Goal: Task Accomplishment & Management: Manage account settings

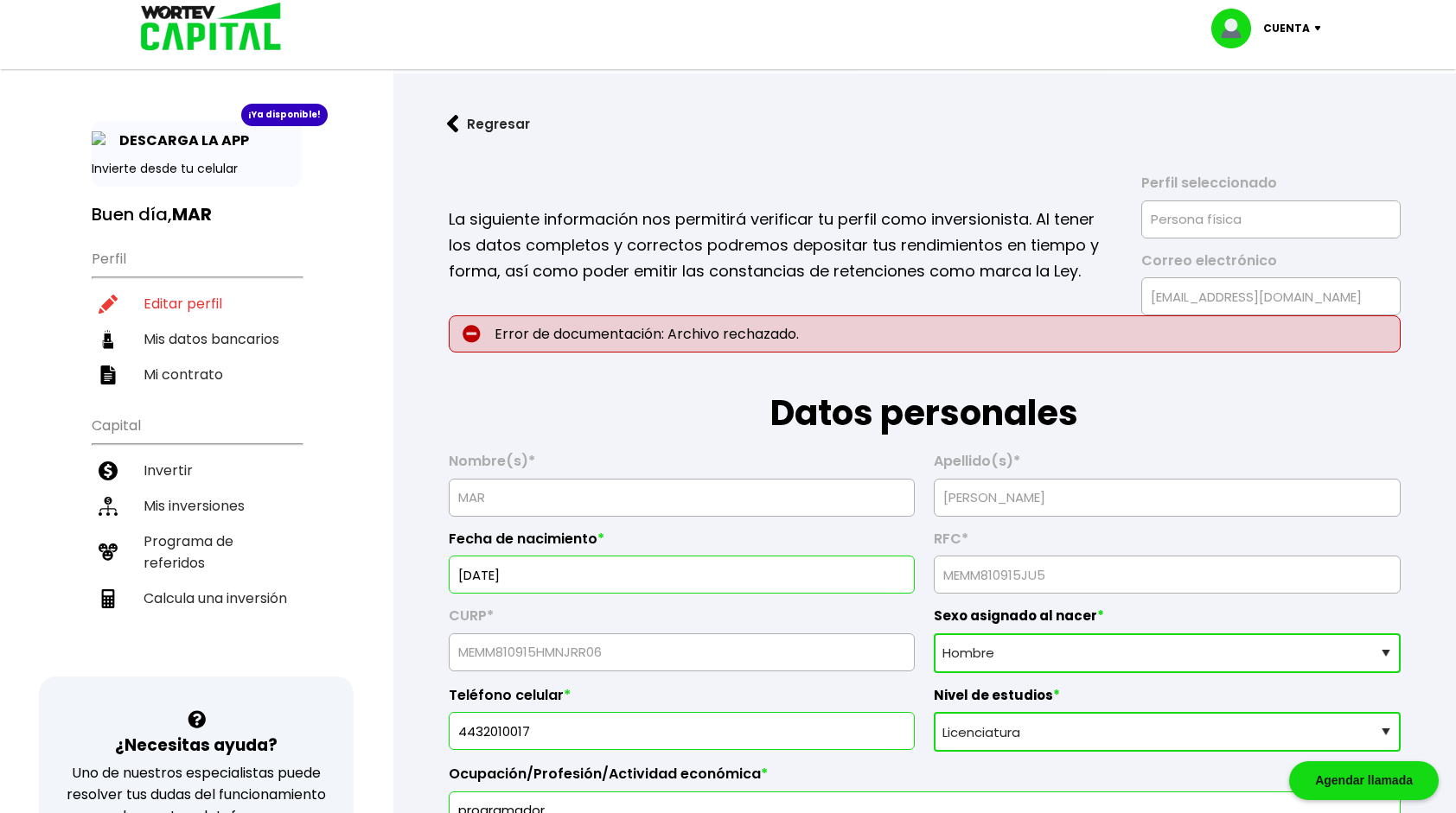
select select "Hombre"
select select "Licenciatura"
select select "MI"
select select "BBVA Bancomer"
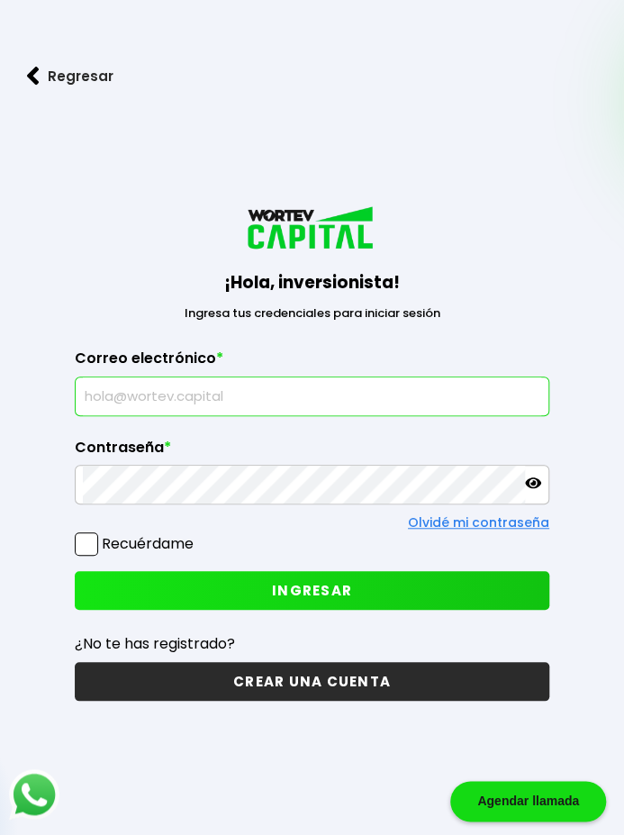
click at [177, 406] on input "text" at bounding box center [312, 396] width 458 height 38
type input "[EMAIL_ADDRESS][DOMAIN_NAME]"
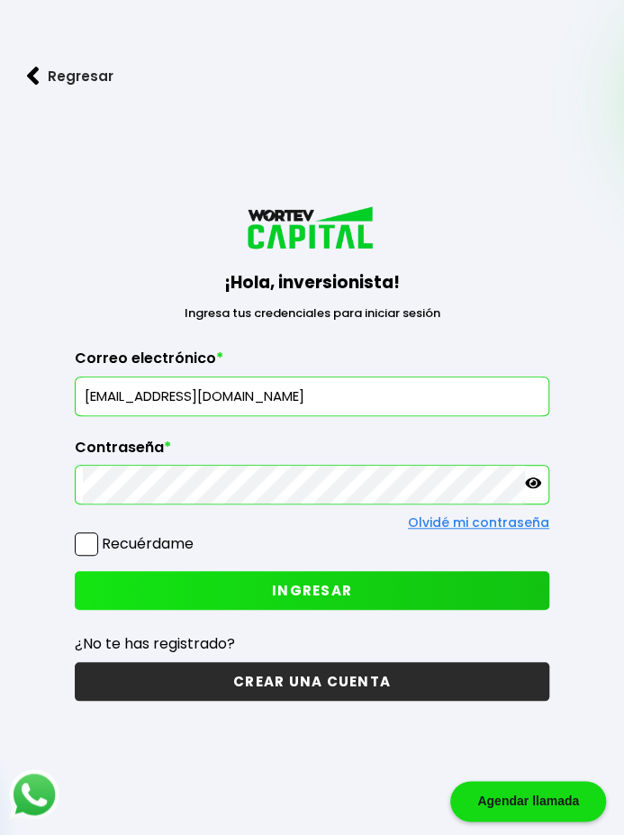
click at [224, 571] on button "INGRESAR" at bounding box center [312, 590] width 475 height 39
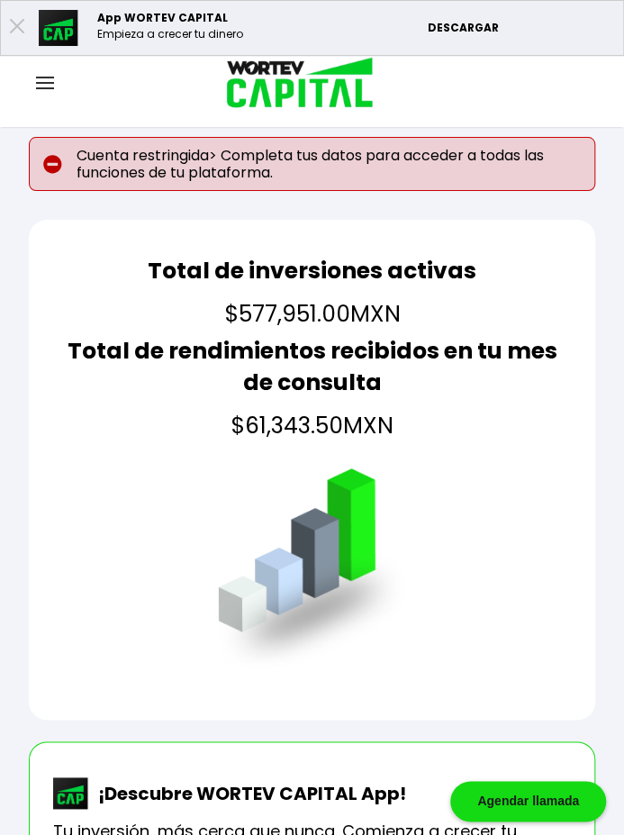
click at [49, 78] on img at bounding box center [45, 83] width 18 height 13
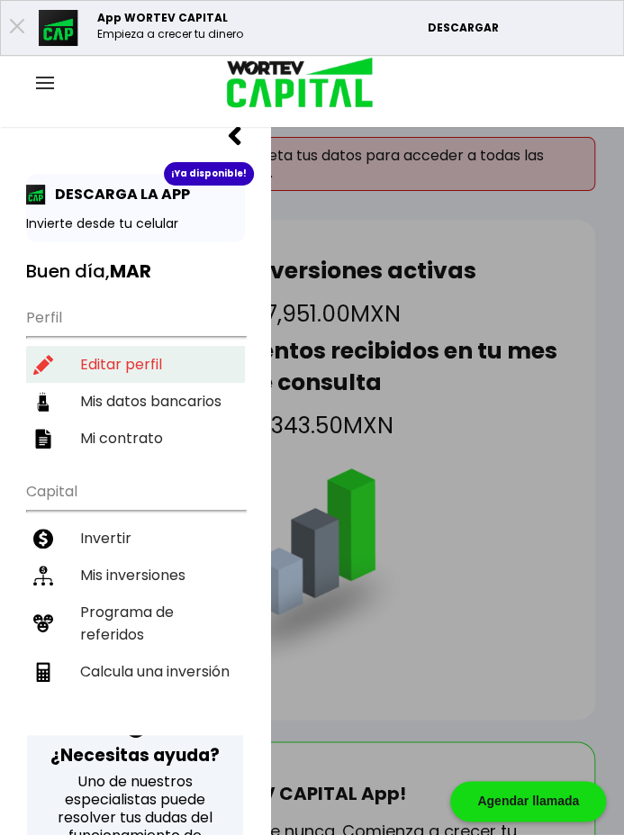
click at [106, 359] on li "Editar perfil" at bounding box center [135, 364] width 219 height 37
select select "Hombre"
select select "Licenciatura"
select select "MI"
select select "BBVA Bancomer"
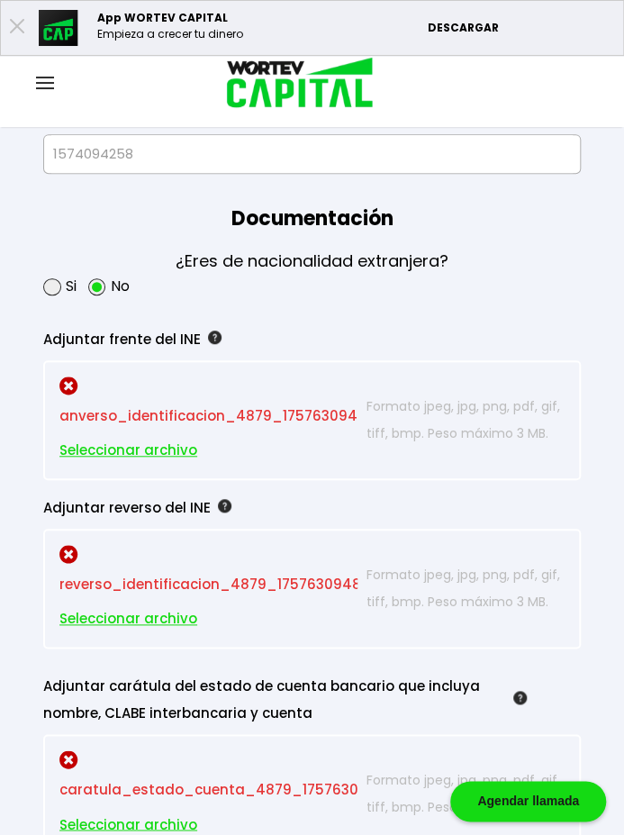
scroll to position [1980, 0]
